Goal: Transaction & Acquisition: Purchase product/service

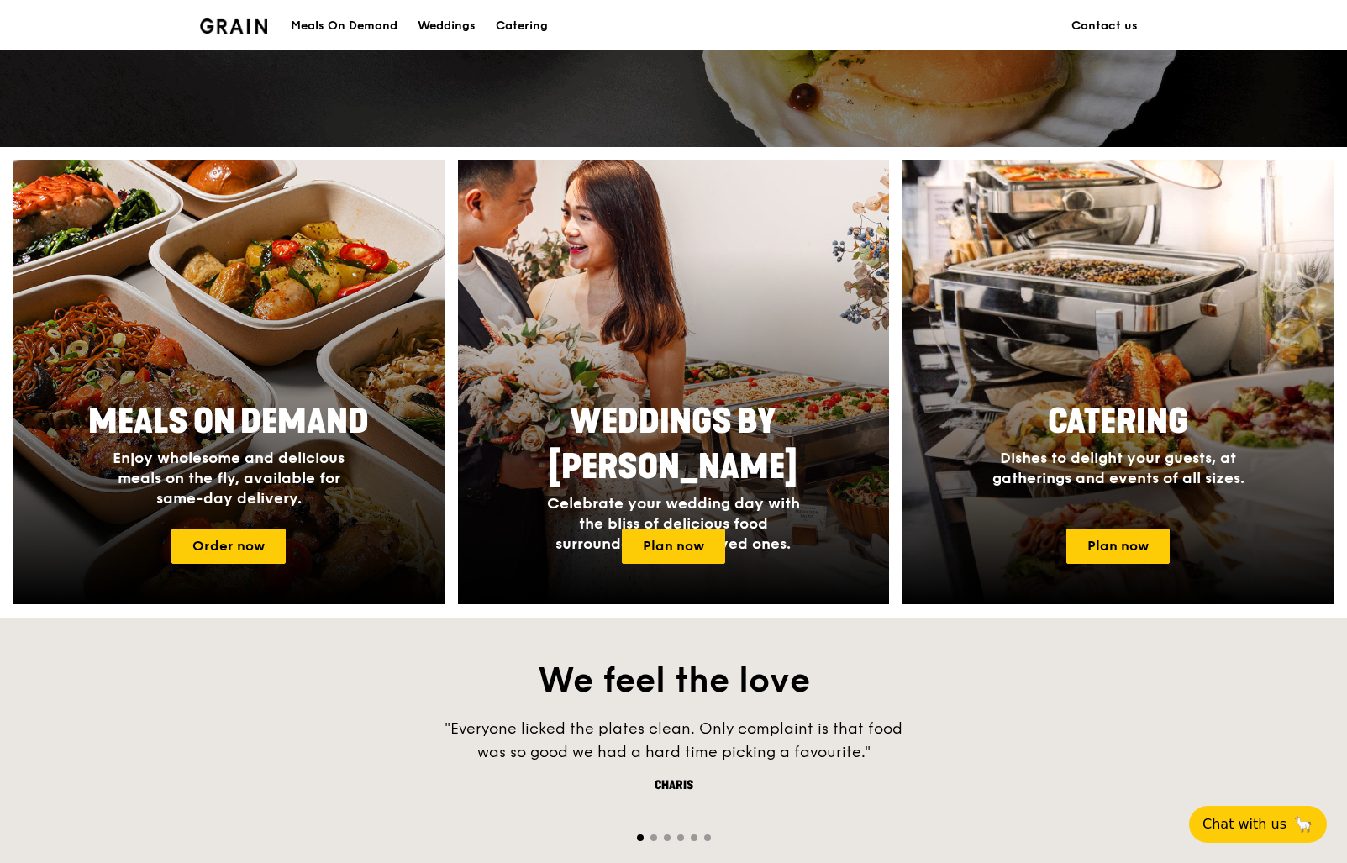
scroll to position [526, 0]
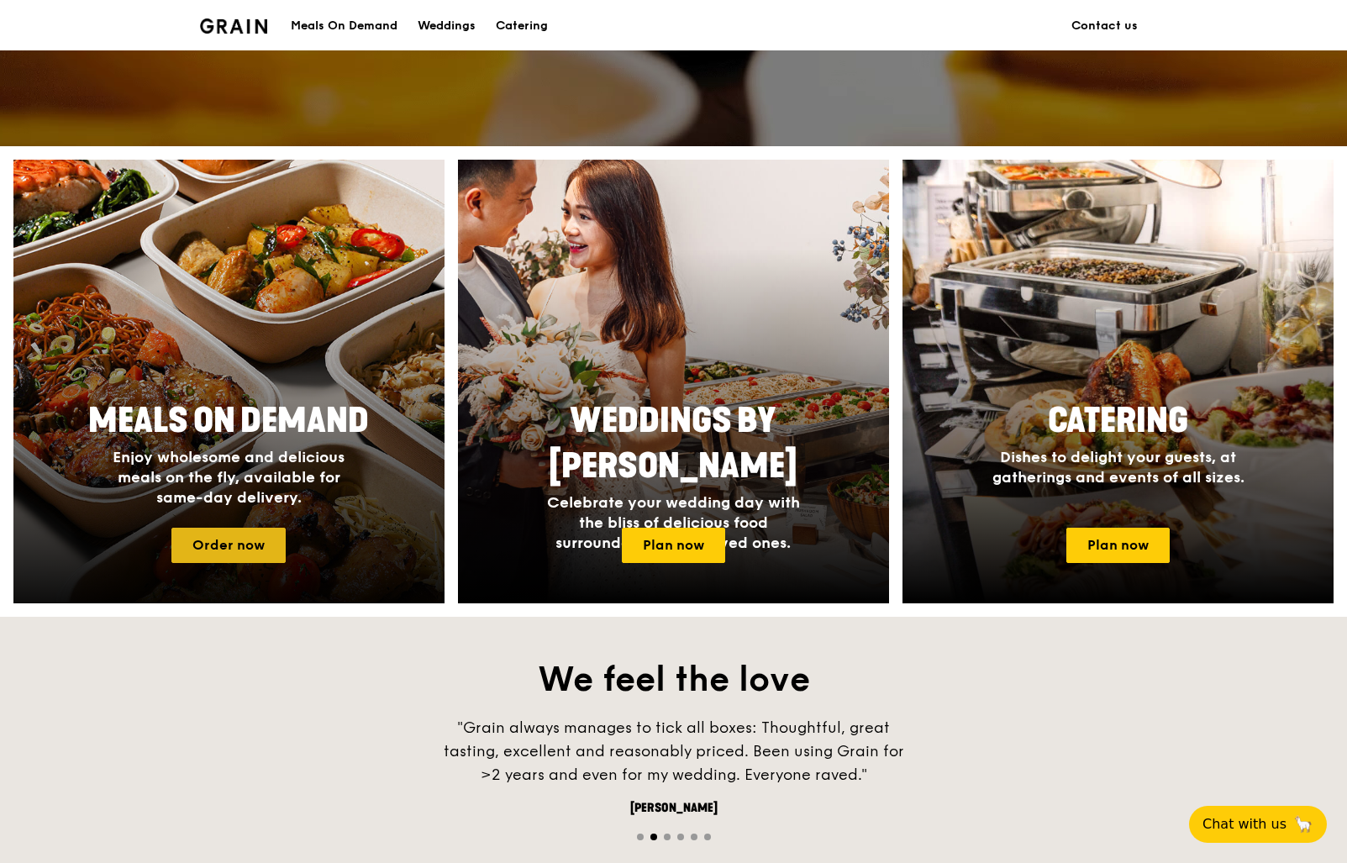
click at [256, 543] on link "Order now" at bounding box center [228, 545] width 114 height 35
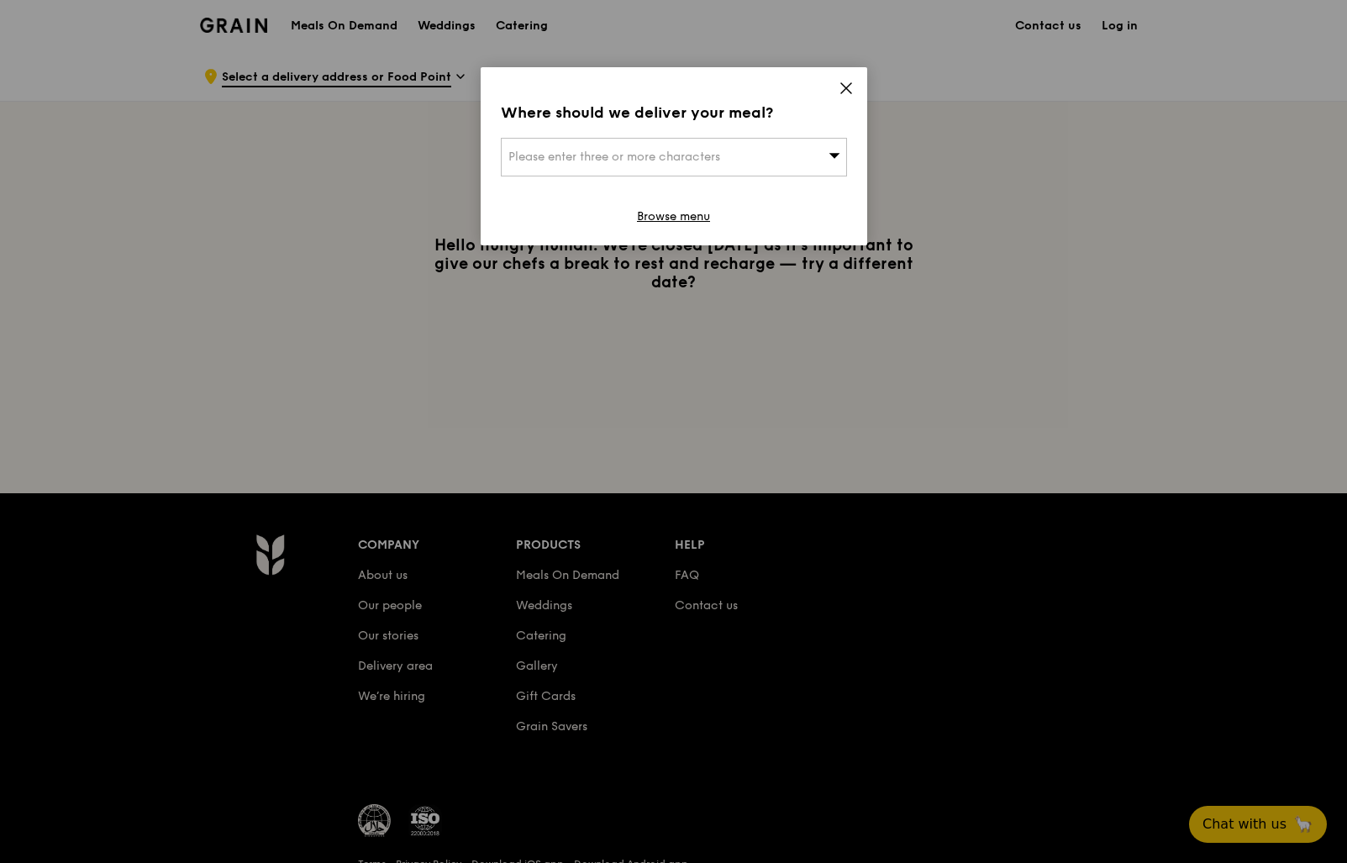
click at [793, 160] on div "Please enter three or more characters" at bounding box center [674, 157] width 346 height 39
click at [852, 85] on icon at bounding box center [846, 88] width 15 height 15
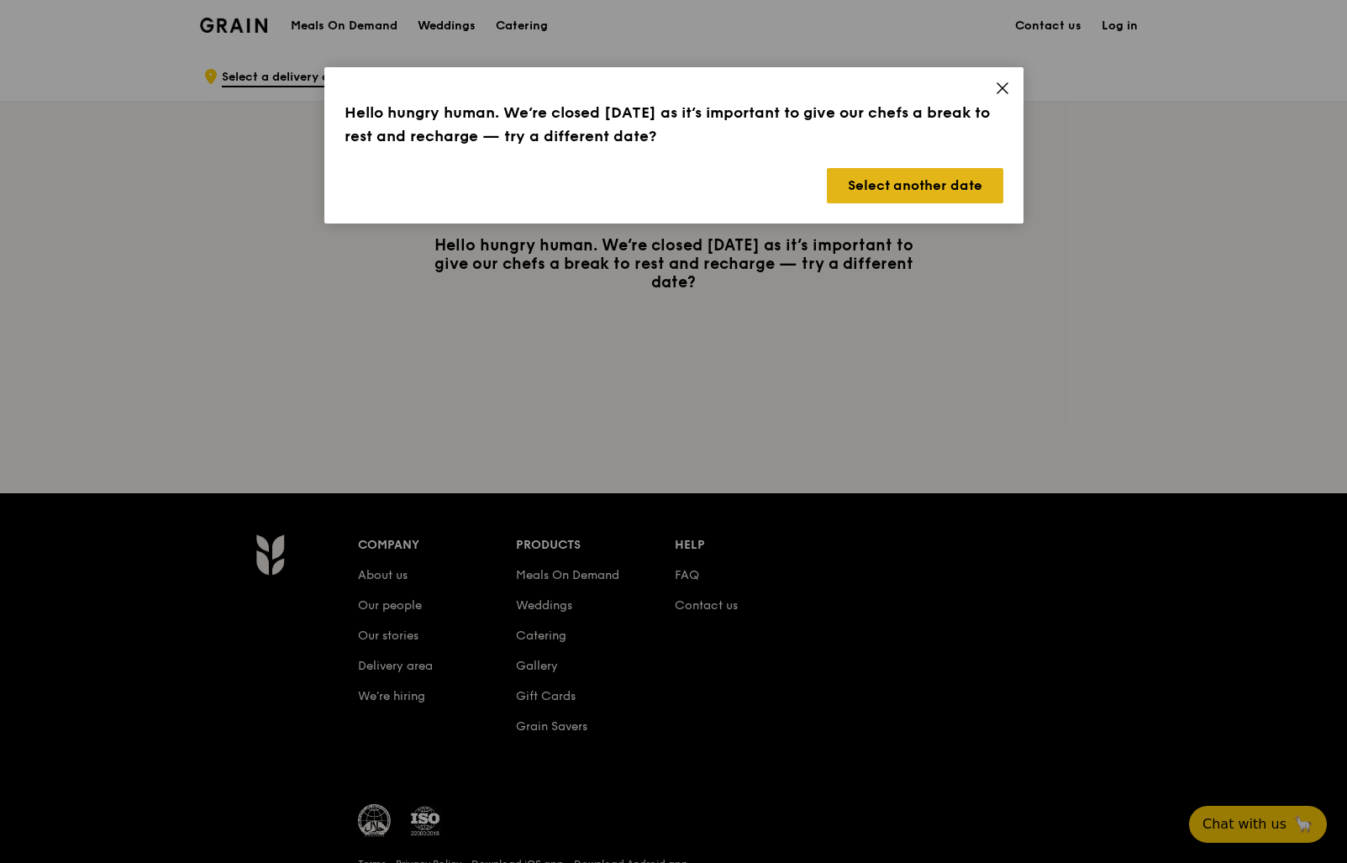
click at [866, 195] on button "Select another date" at bounding box center [915, 185] width 177 height 35
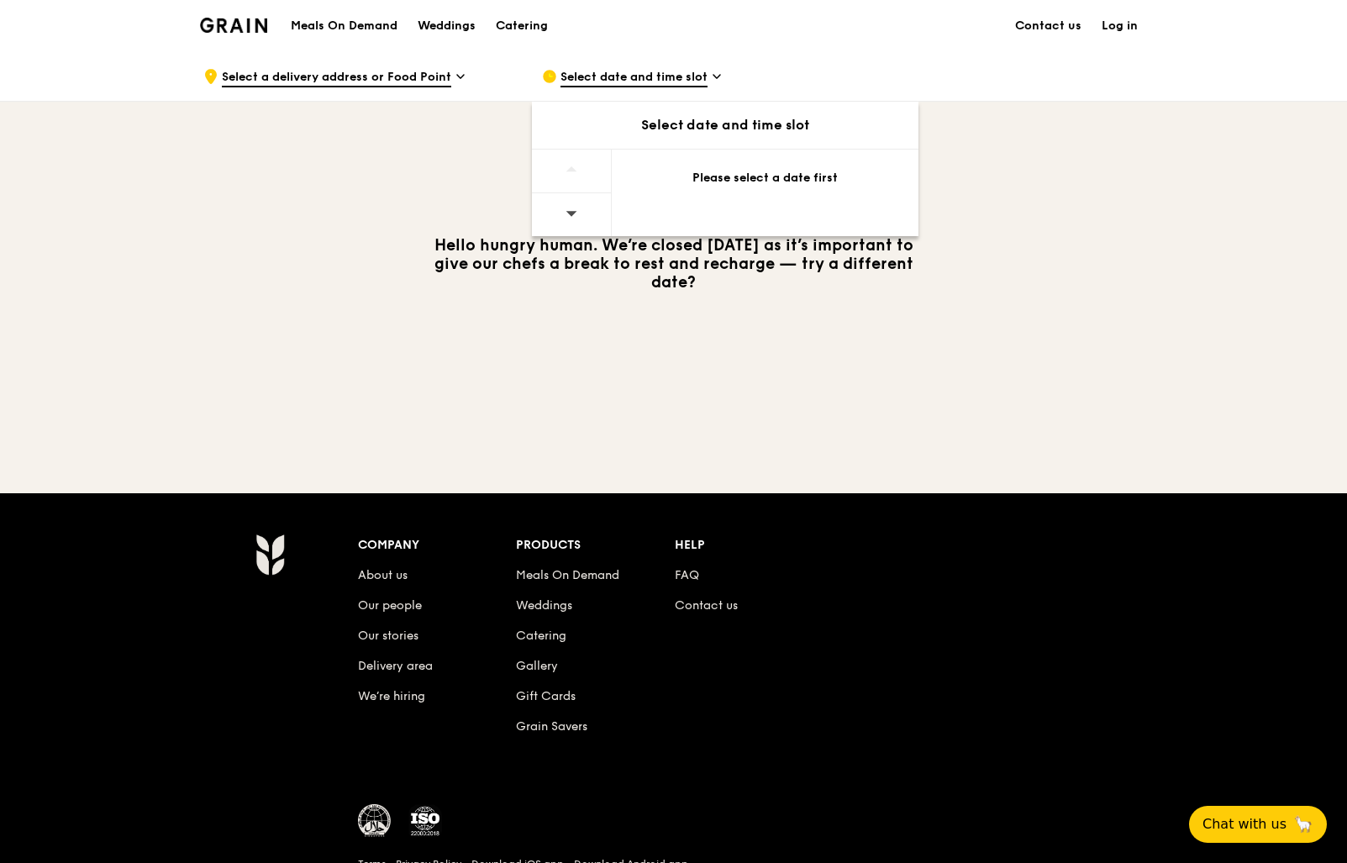
click at [733, 188] on div "Please select a date first" at bounding box center [765, 182] width 307 height 64
click at [567, 222] on span at bounding box center [572, 213] width 12 height 40
click at [577, 216] on icon at bounding box center [572, 213] width 12 height 13
click at [719, 162] on div "Please select a date first" at bounding box center [765, 182] width 307 height 64
click at [714, 190] on div "Please select a date first" at bounding box center [765, 182] width 307 height 64
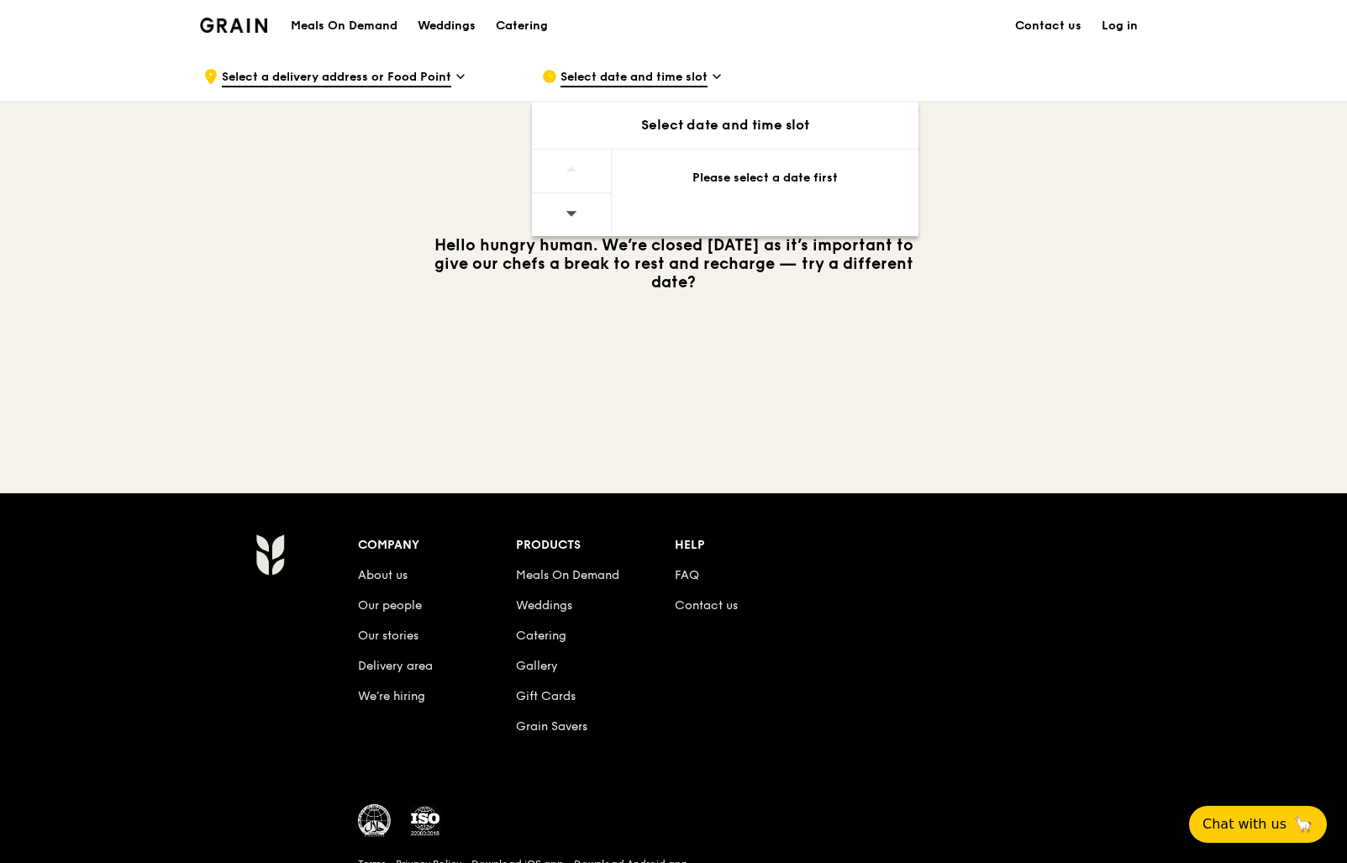
click at [692, 111] on div "Select date and time slot" at bounding box center [725, 125] width 387 height 47
click at [562, 217] on div at bounding box center [572, 214] width 80 height 43
click at [452, 81] on div ".cls-1 { fill: none; stroke: #fff; stroke-linecap: round; stroke-linejoin: roun…" at bounding box center [359, 76] width 312 height 50
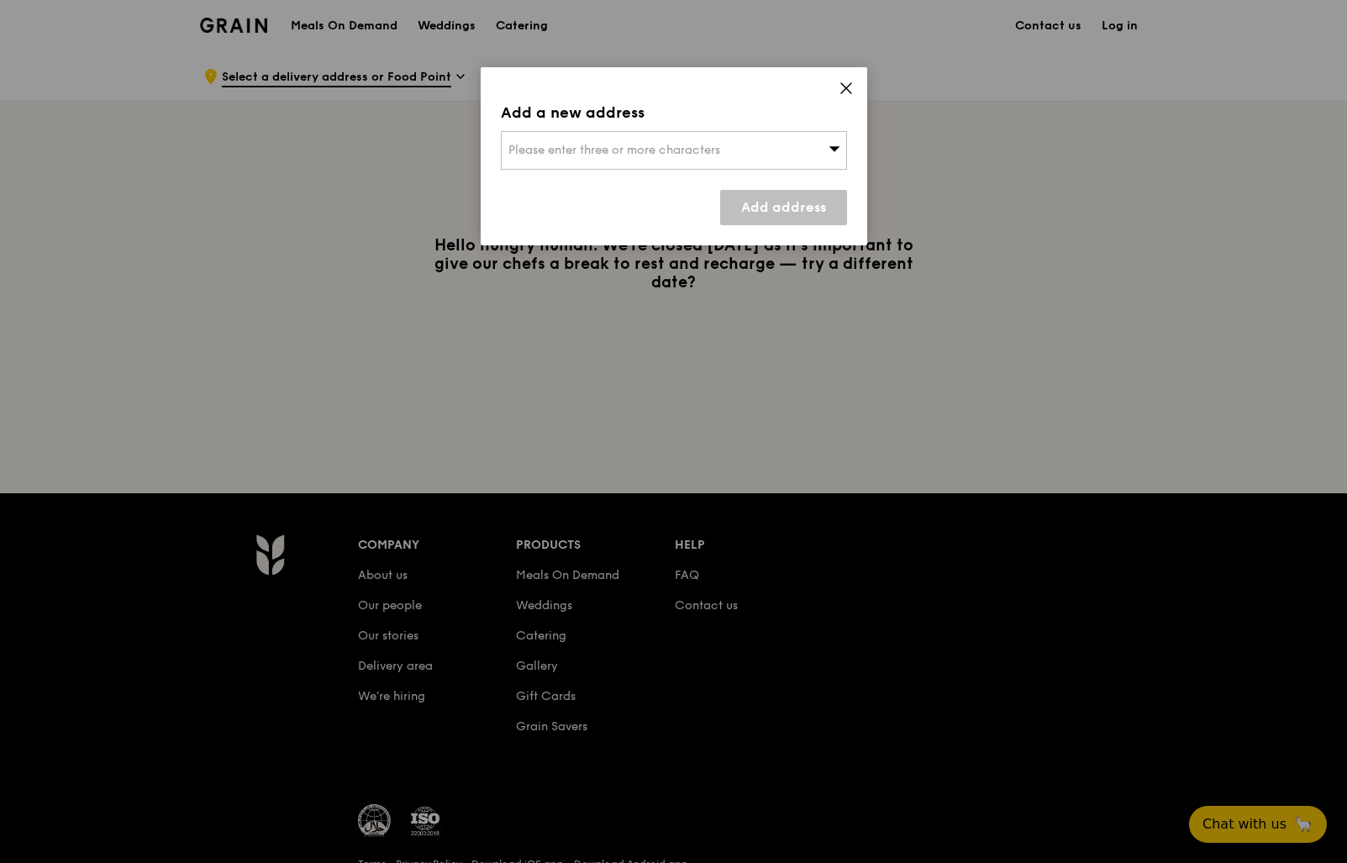
click at [575, 155] on span "Please enter three or more characters" at bounding box center [615, 150] width 212 height 14
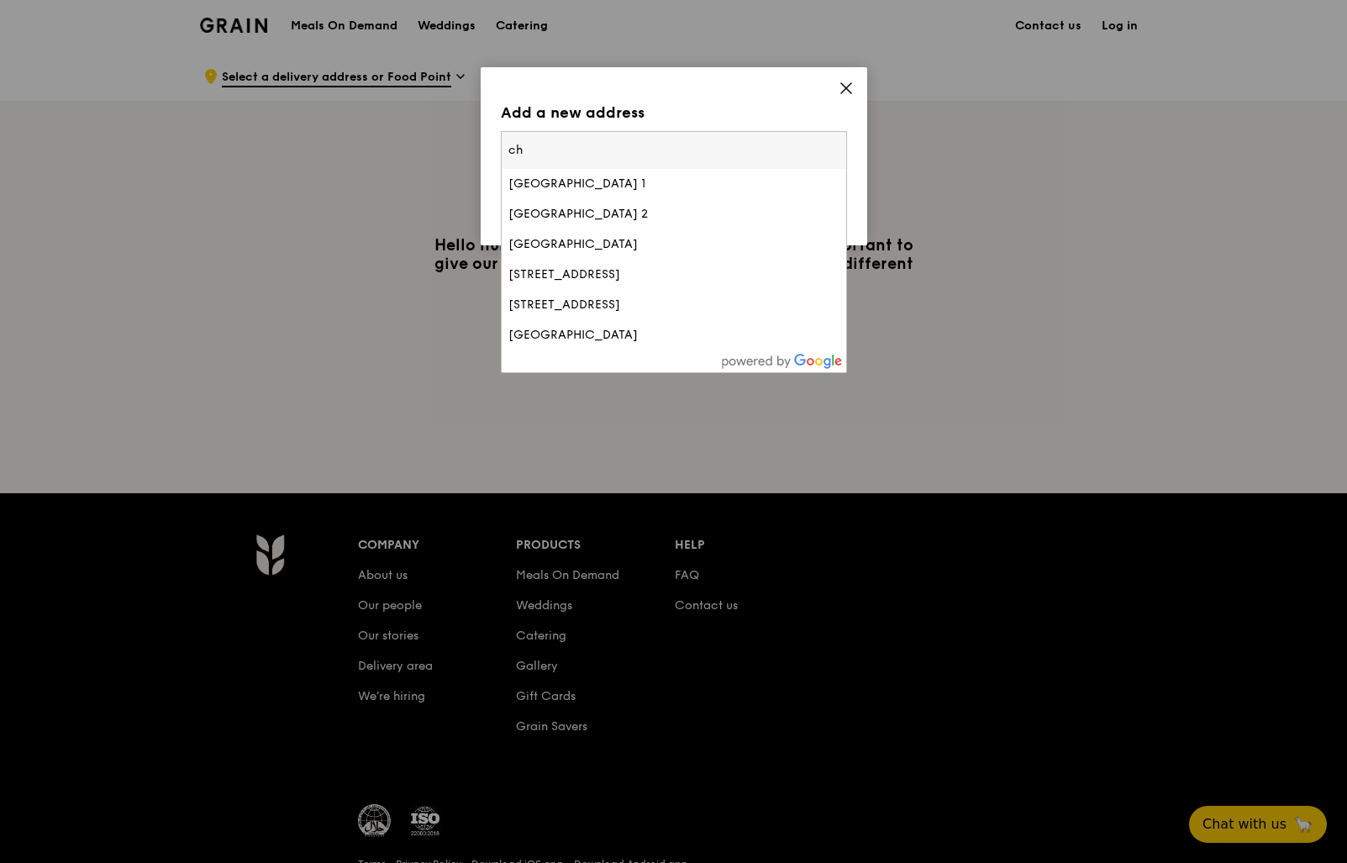
type input "c"
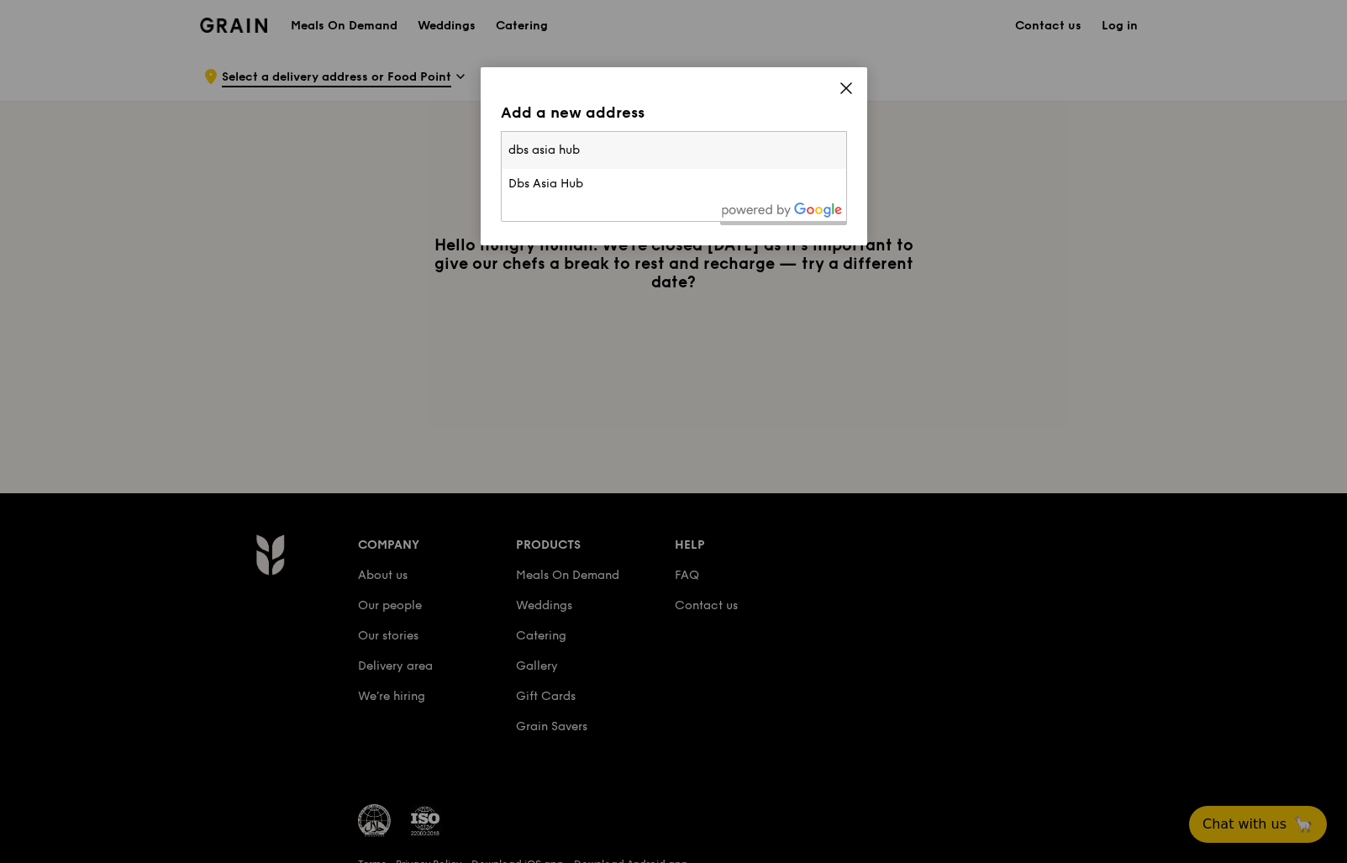
scroll to position [0, 1]
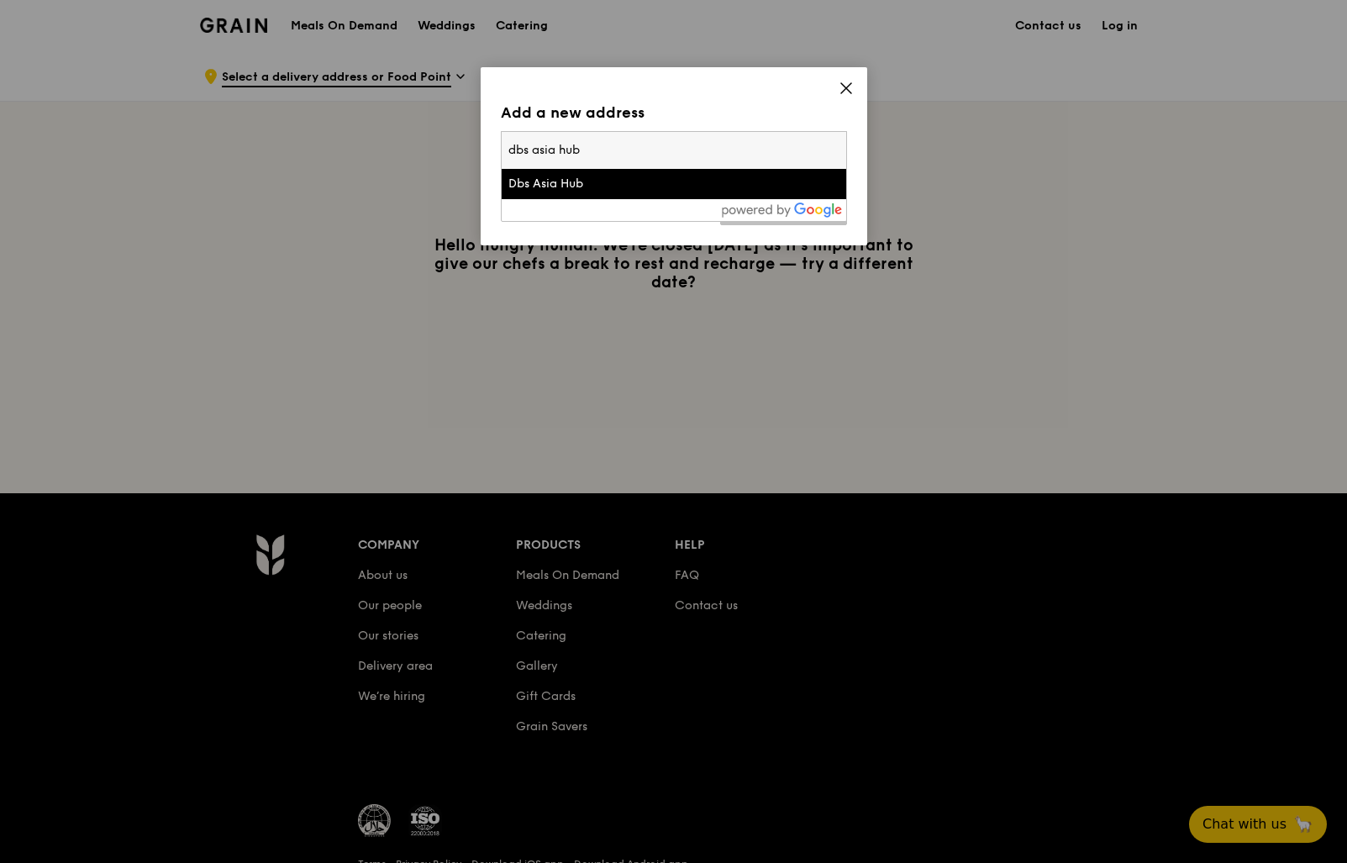
type input "dbs asia hub"
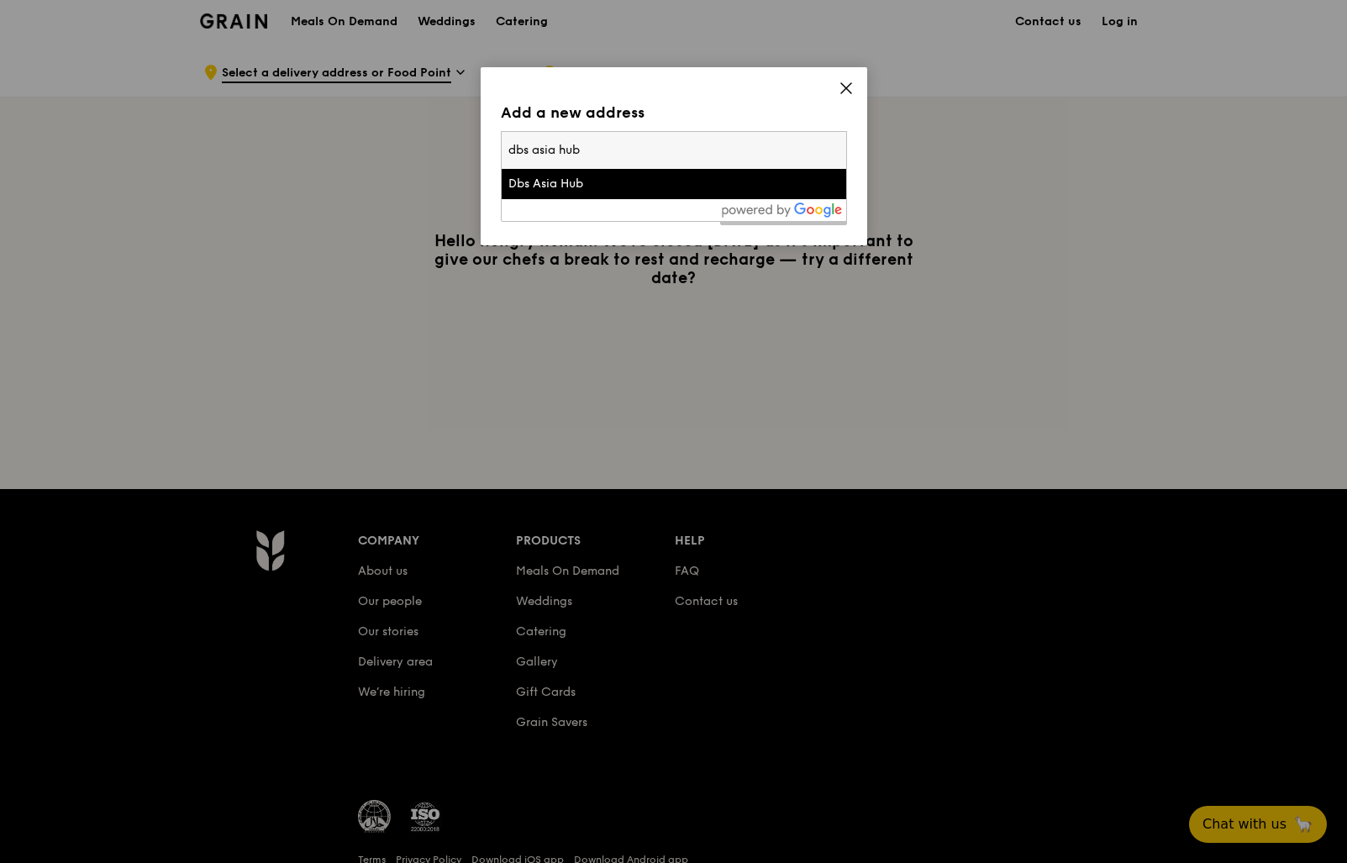
click at [598, 180] on div "Dbs Asia Hub" at bounding box center [633, 184] width 249 height 17
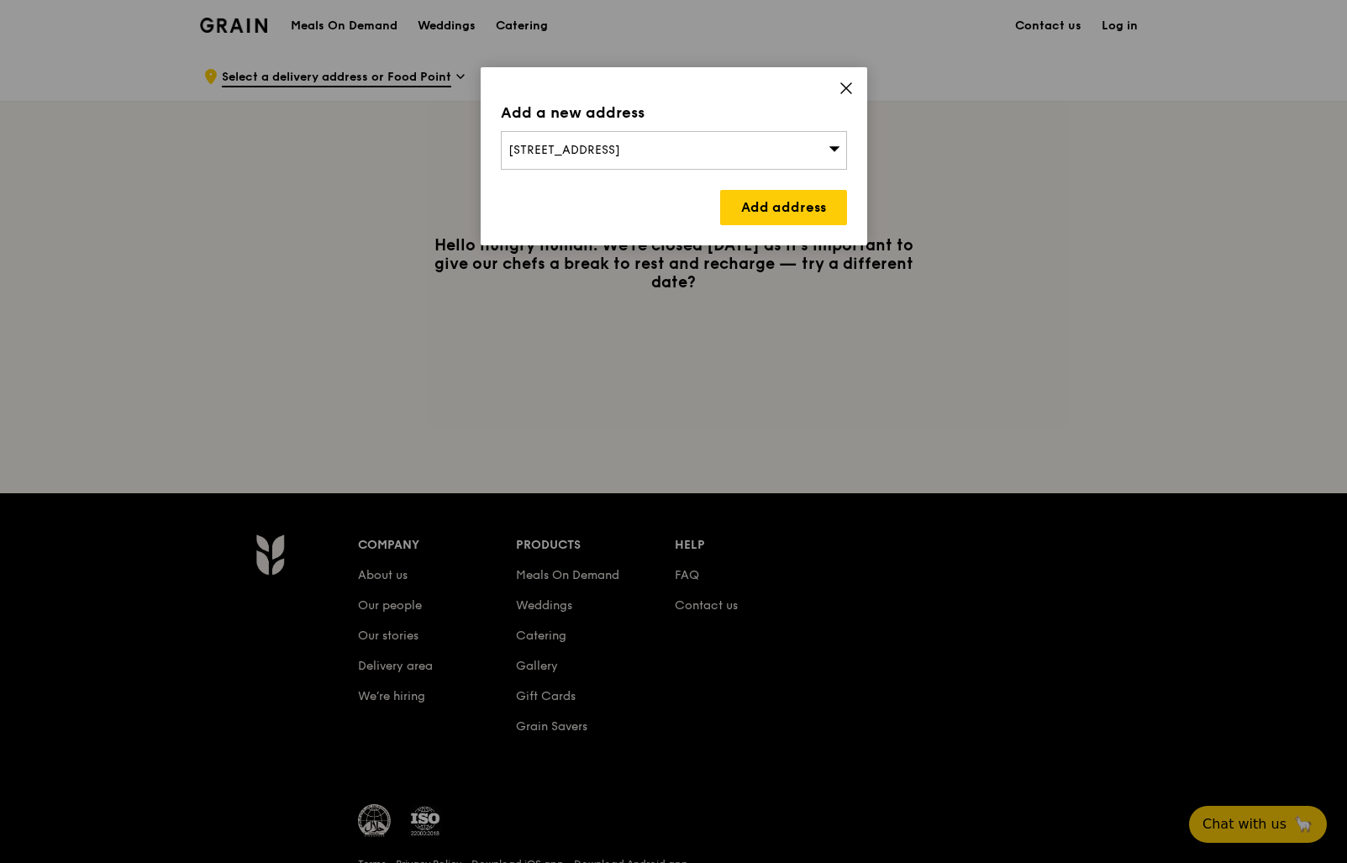
scroll to position [2, 0]
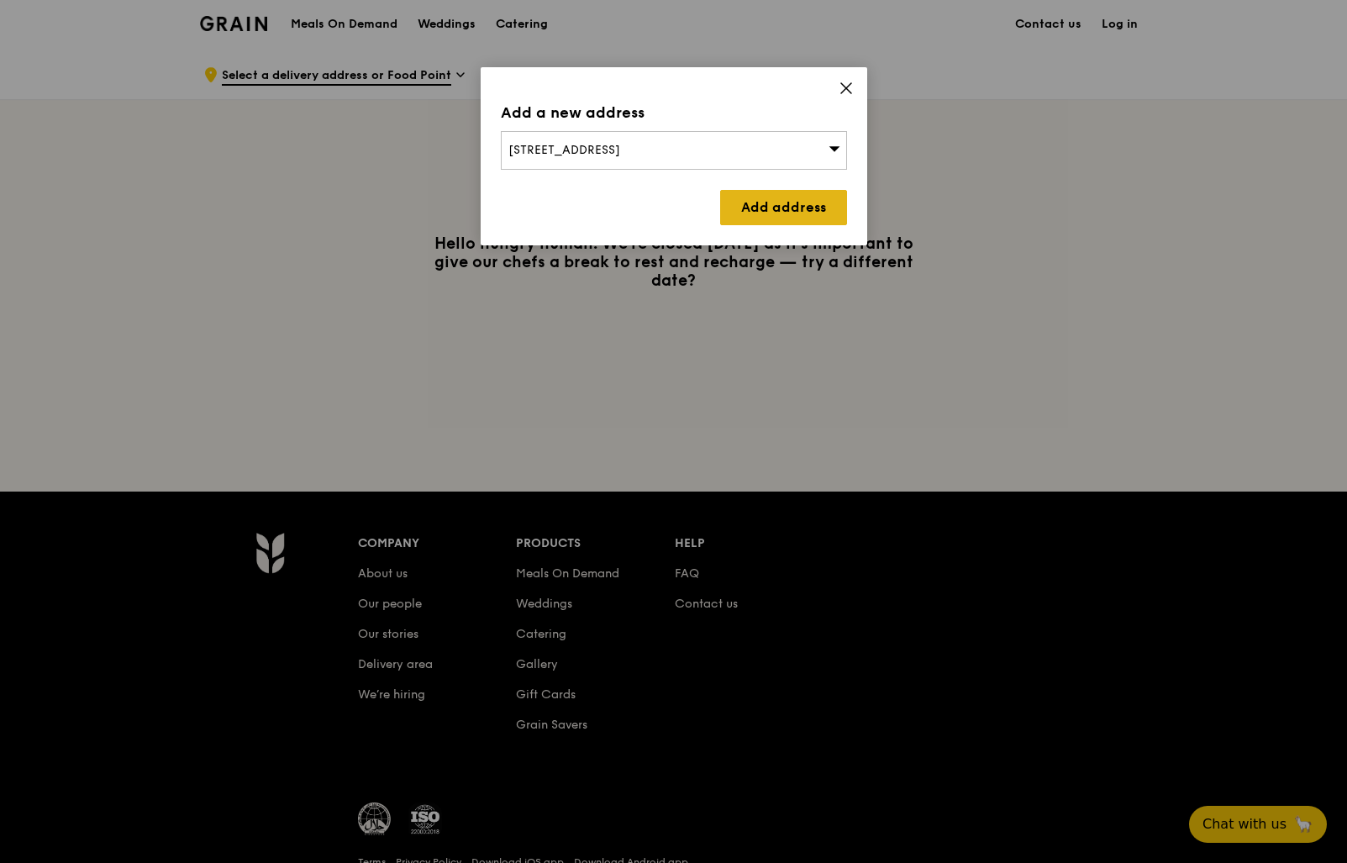
click at [768, 213] on link "Add address" at bounding box center [783, 207] width 127 height 35
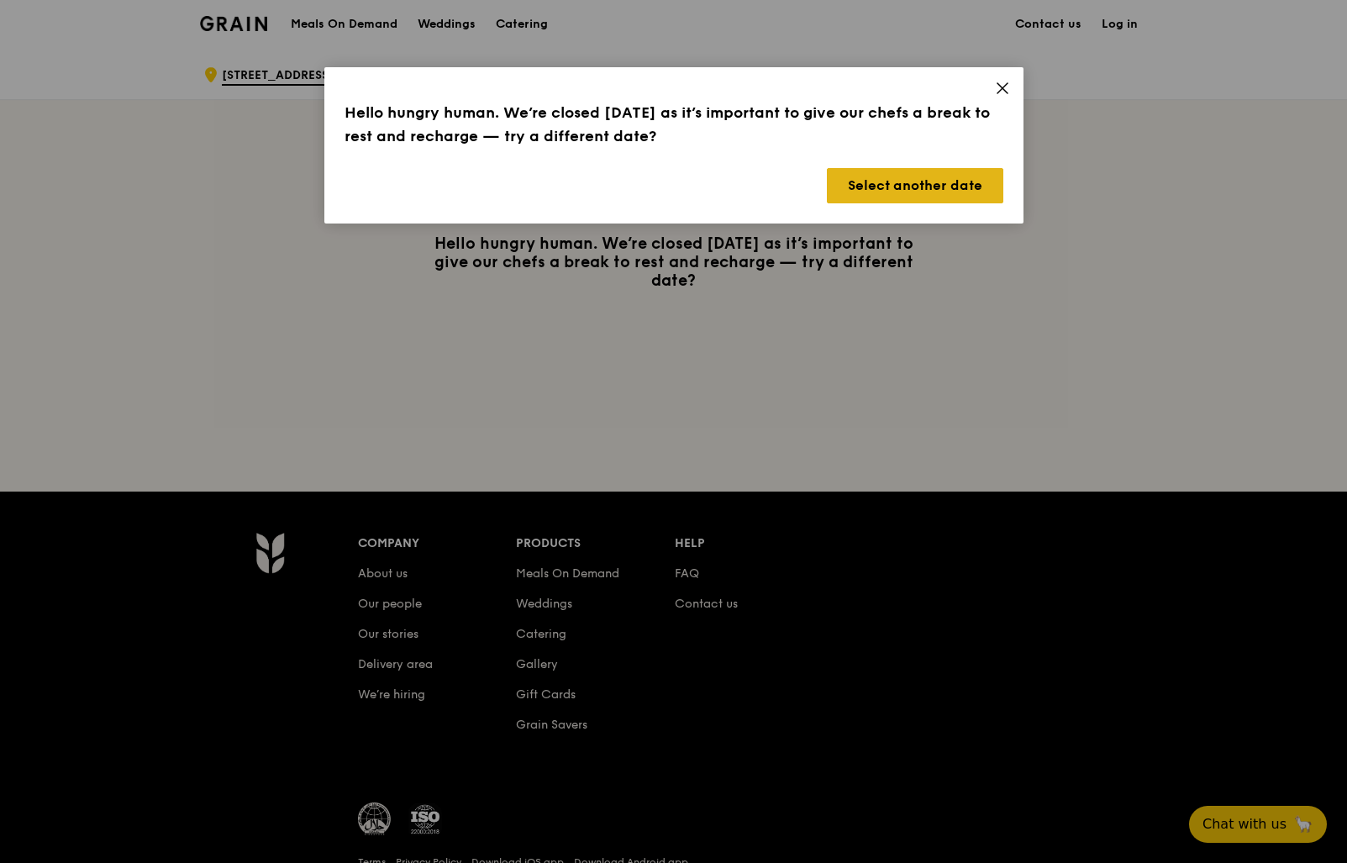
click at [874, 192] on button "Select another date" at bounding box center [915, 185] width 177 height 35
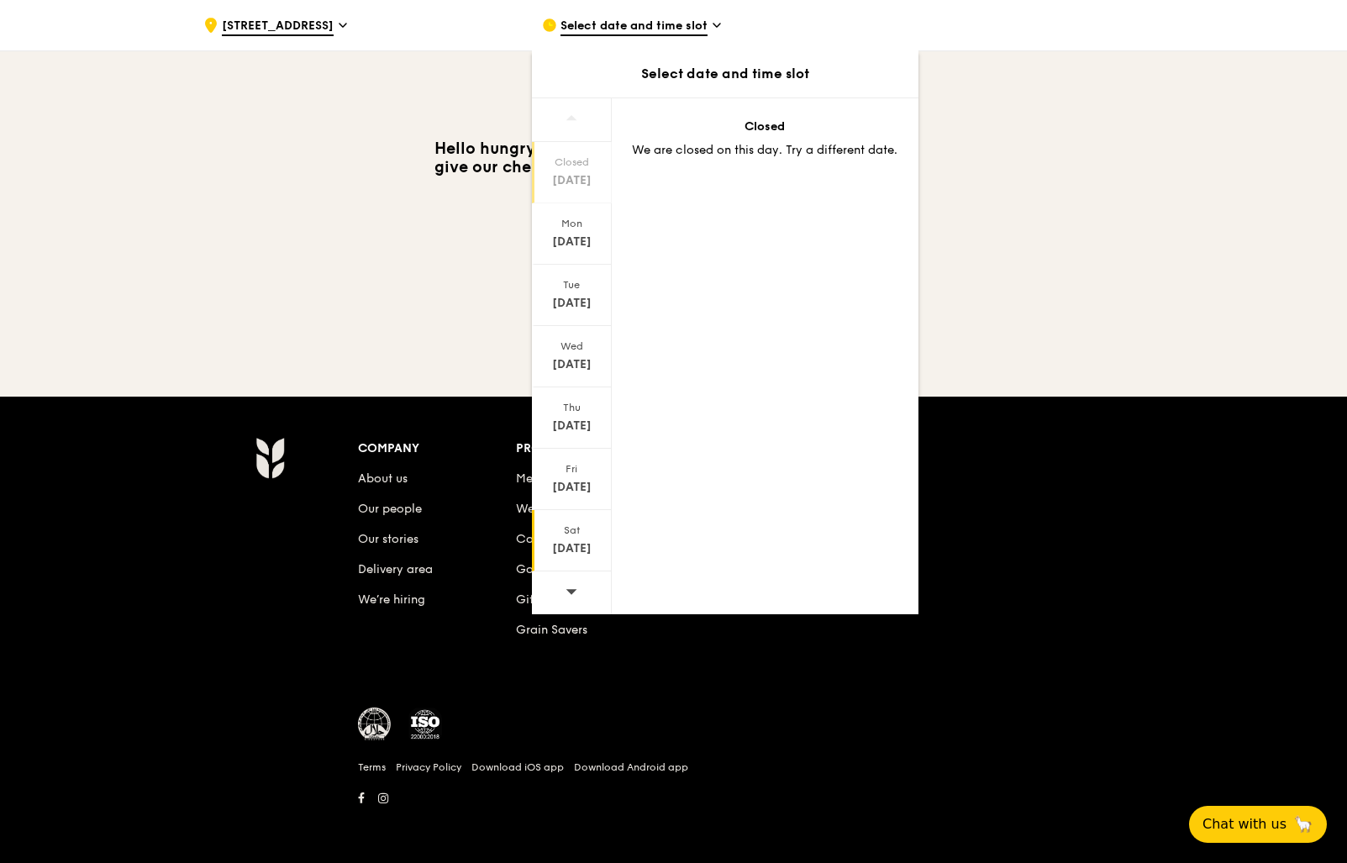
scroll to position [95, 0]
click at [570, 591] on icon at bounding box center [571, 591] width 11 height 5
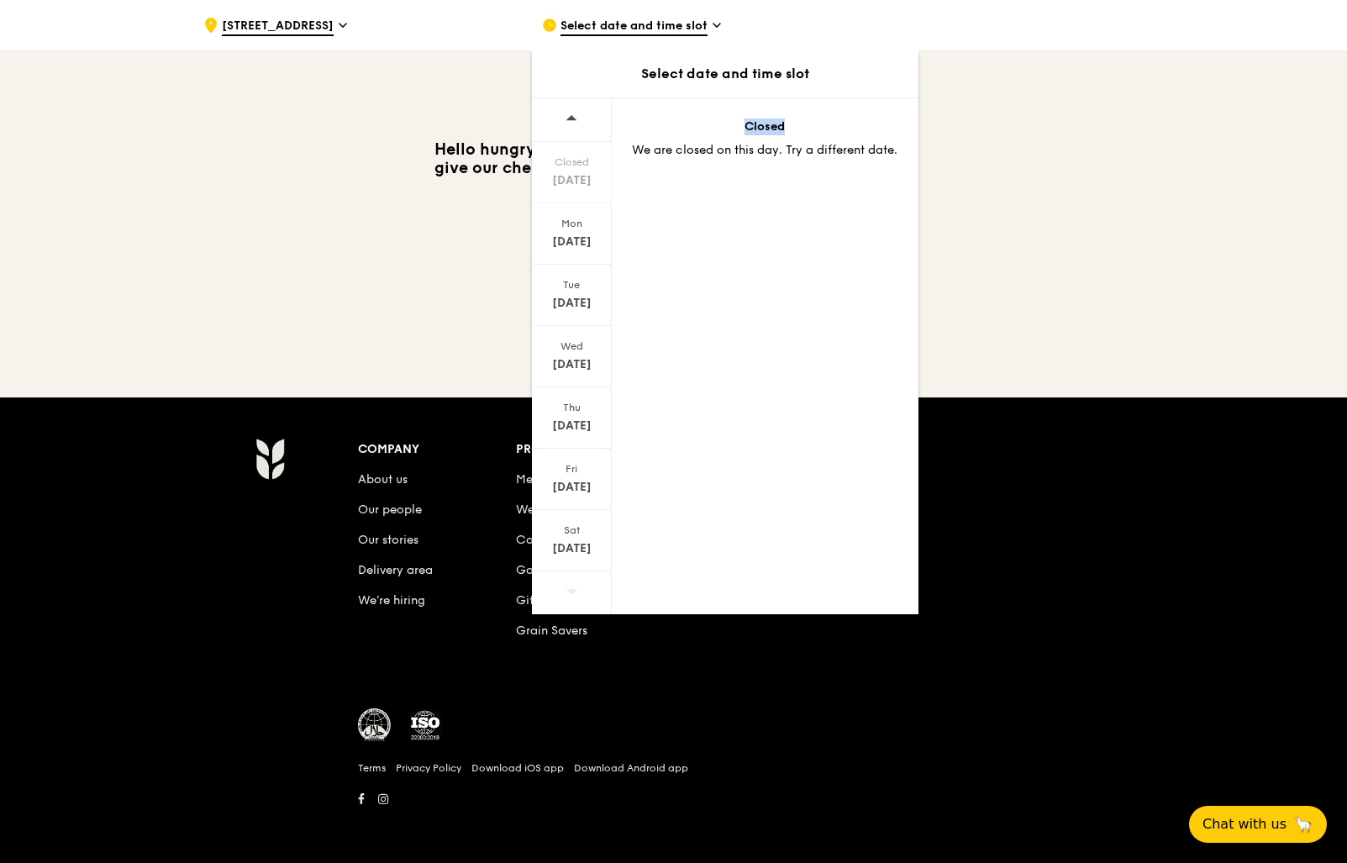
click at [570, 591] on icon at bounding box center [571, 591] width 11 height 5
click at [577, 497] on div "Fri Aug 22" at bounding box center [572, 479] width 80 height 61
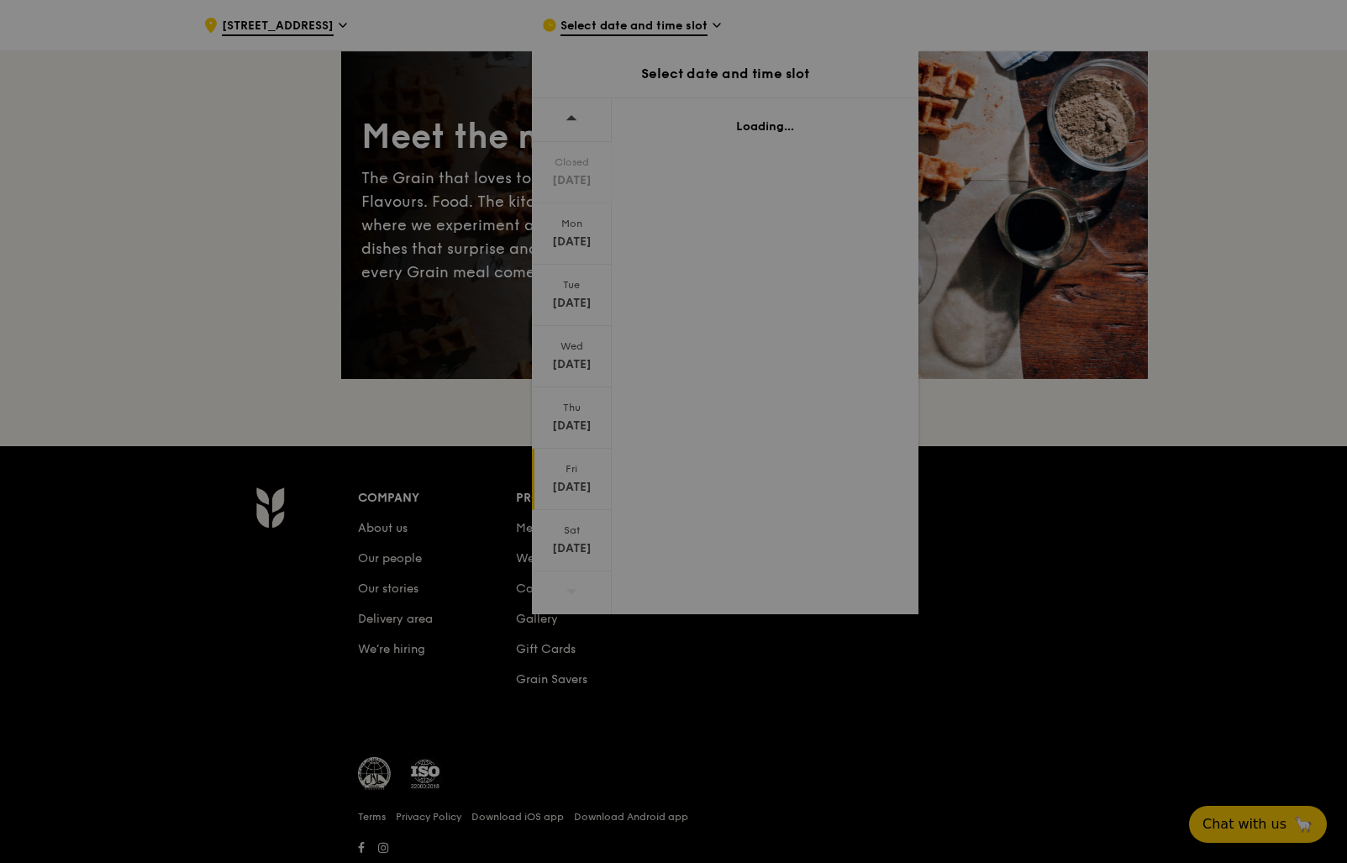
scroll to position [78, 0]
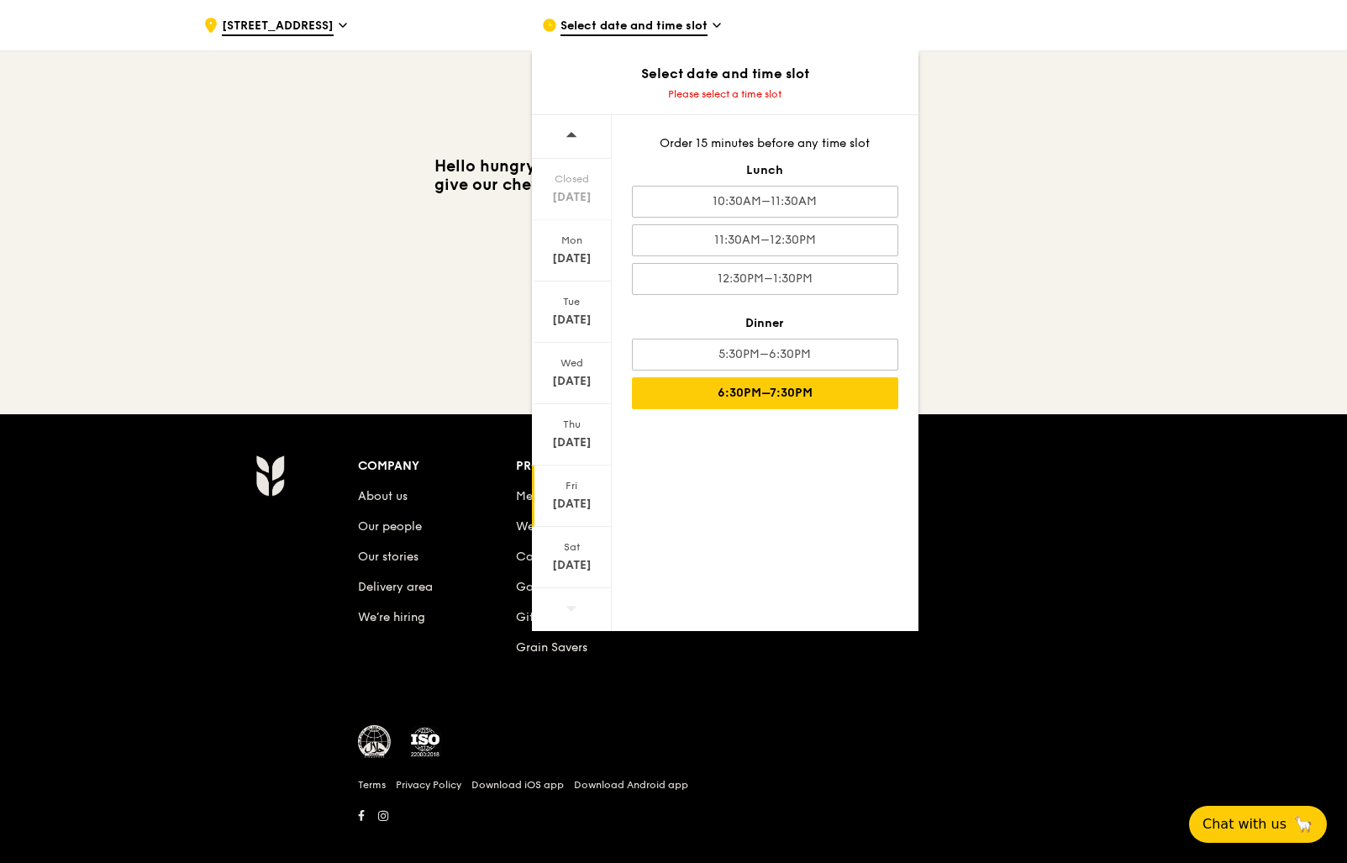
click at [792, 396] on div "6:30PM–7:30PM" at bounding box center [765, 393] width 266 height 32
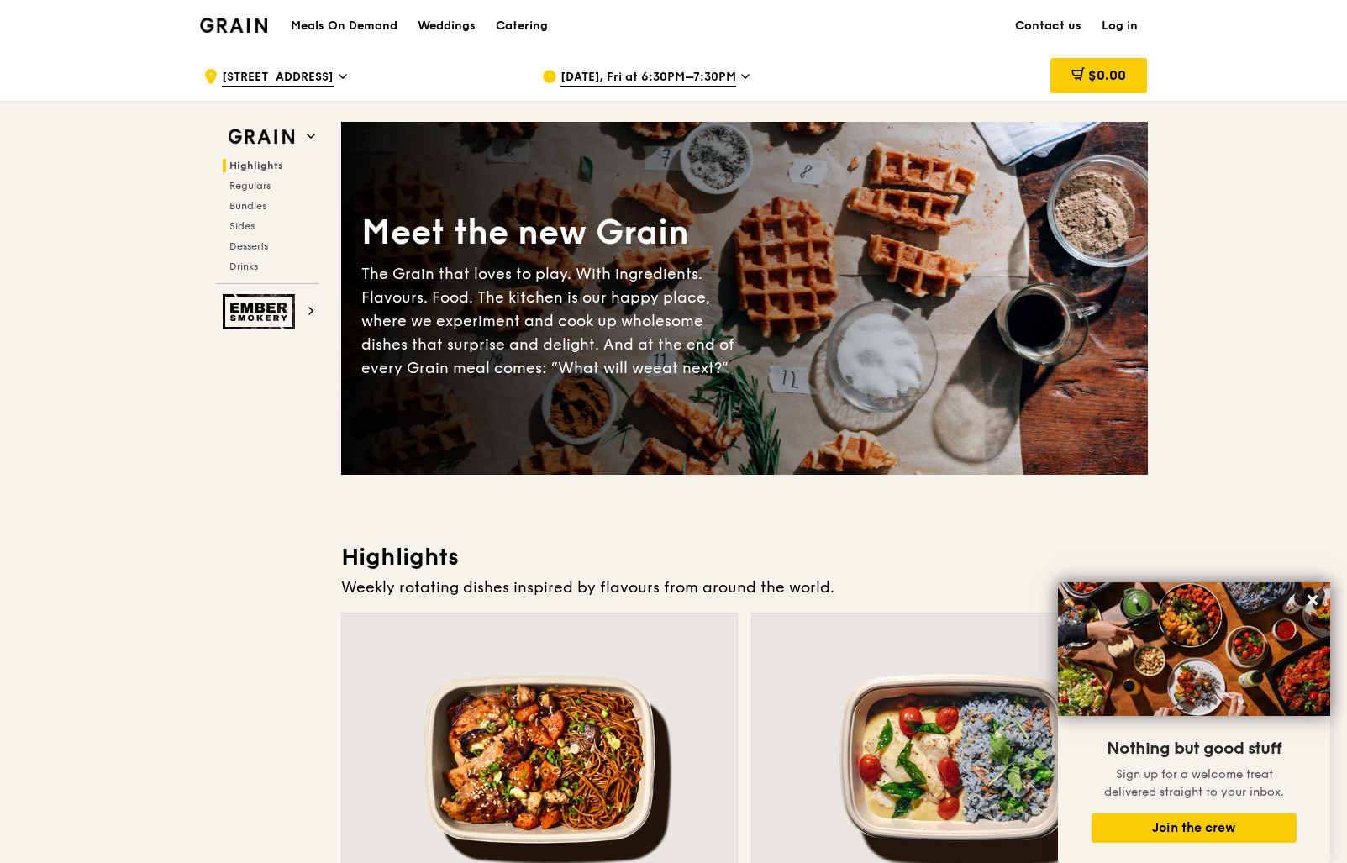
scroll to position [0, 0]
click at [263, 207] on span "Bundles" at bounding box center [249, 206] width 40 height 12
click at [509, 25] on div "Catering" at bounding box center [522, 26] width 52 height 50
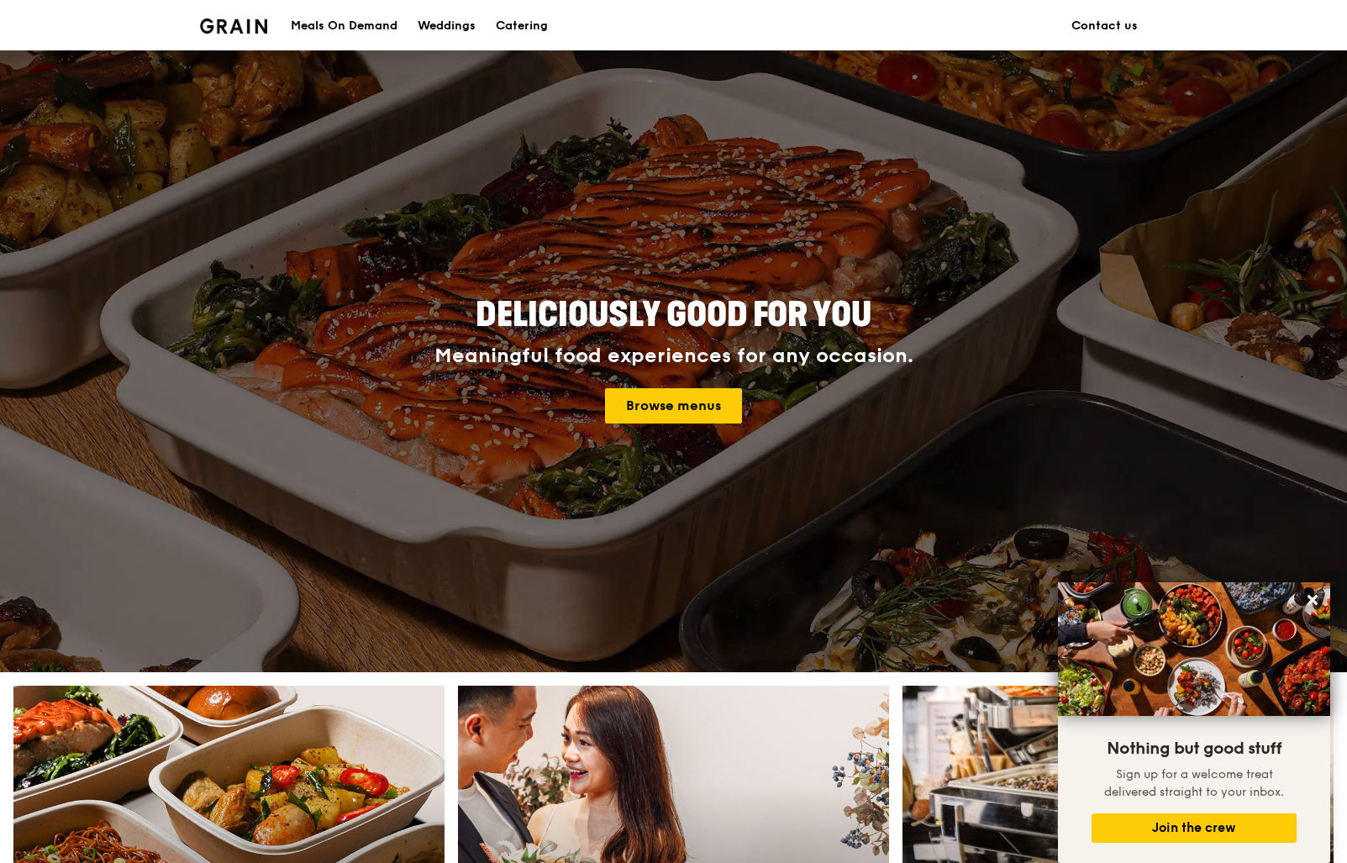
scroll to position [526, 0]
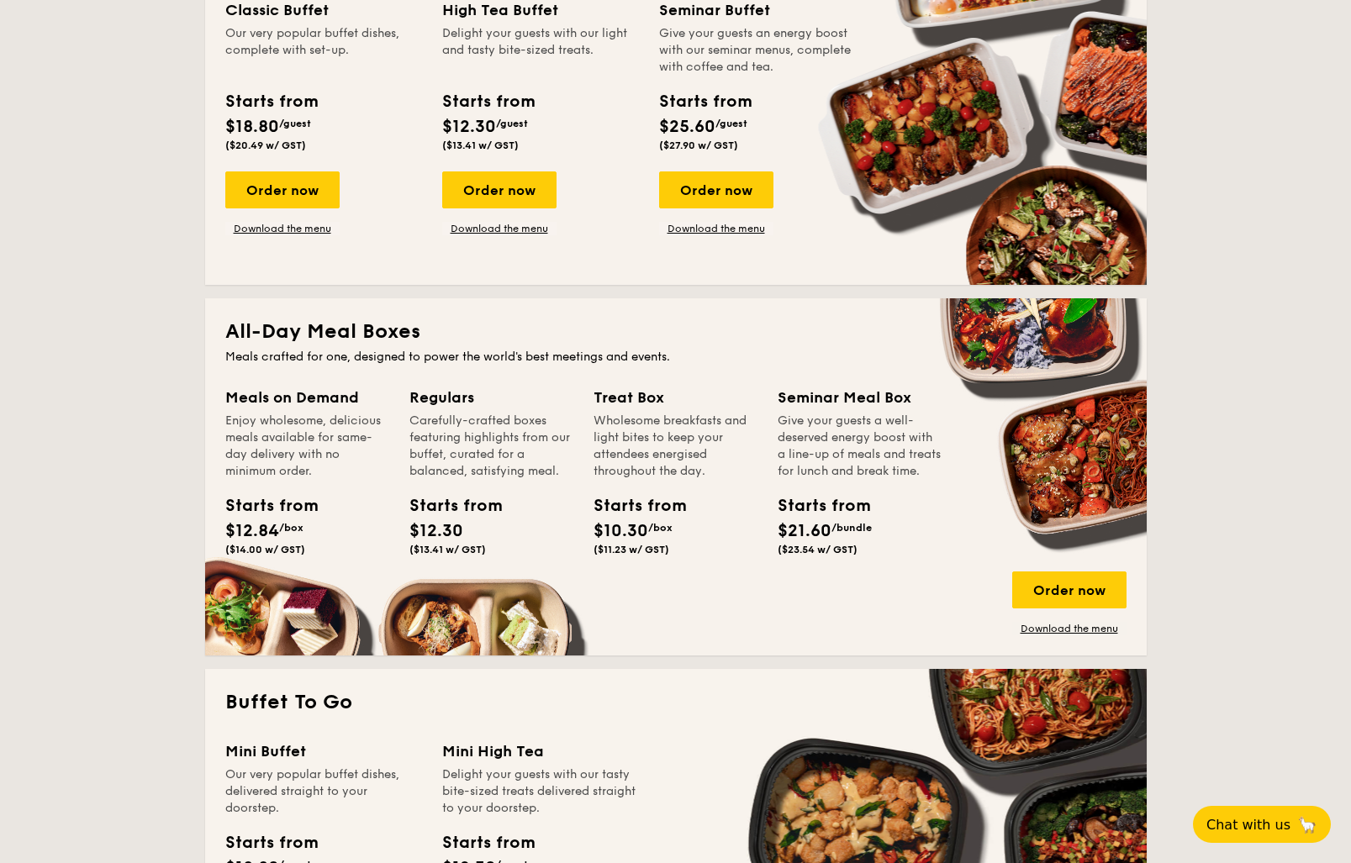
scroll to position [831, 0]
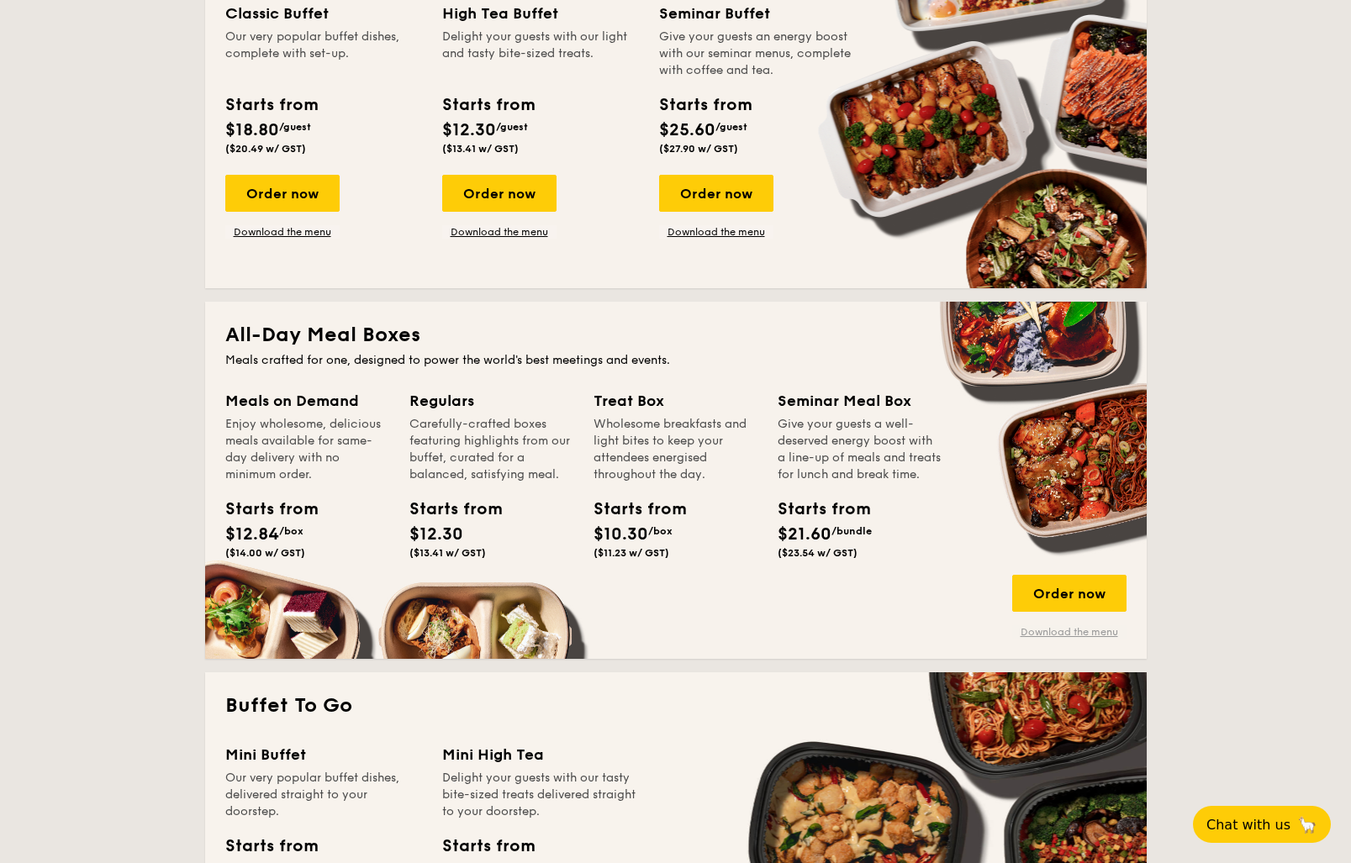
click at [1093, 631] on link "Download the menu" at bounding box center [1069, 631] width 114 height 13
